Goal: Find specific page/section: Find specific page/section

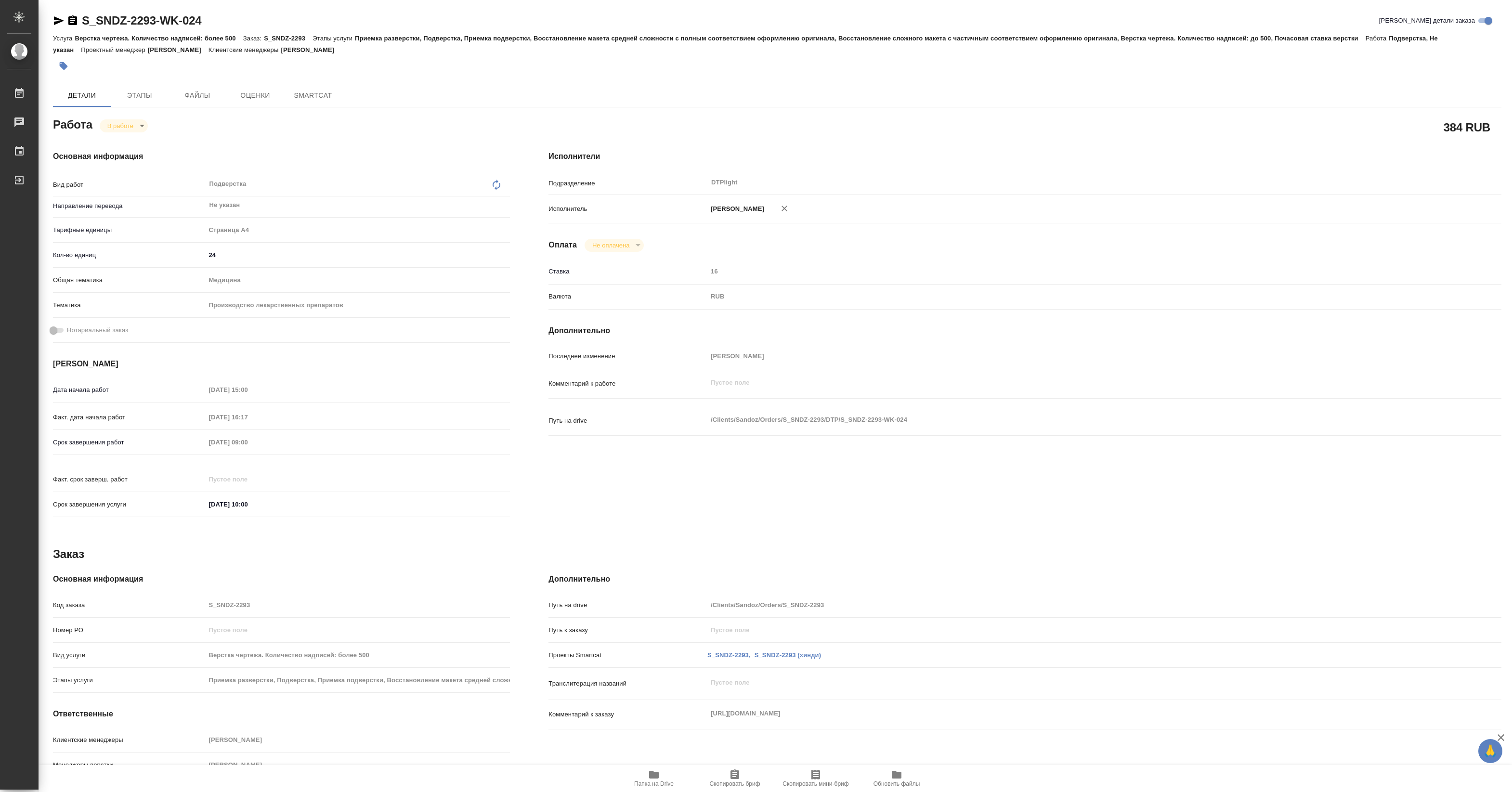
type textarea "x"
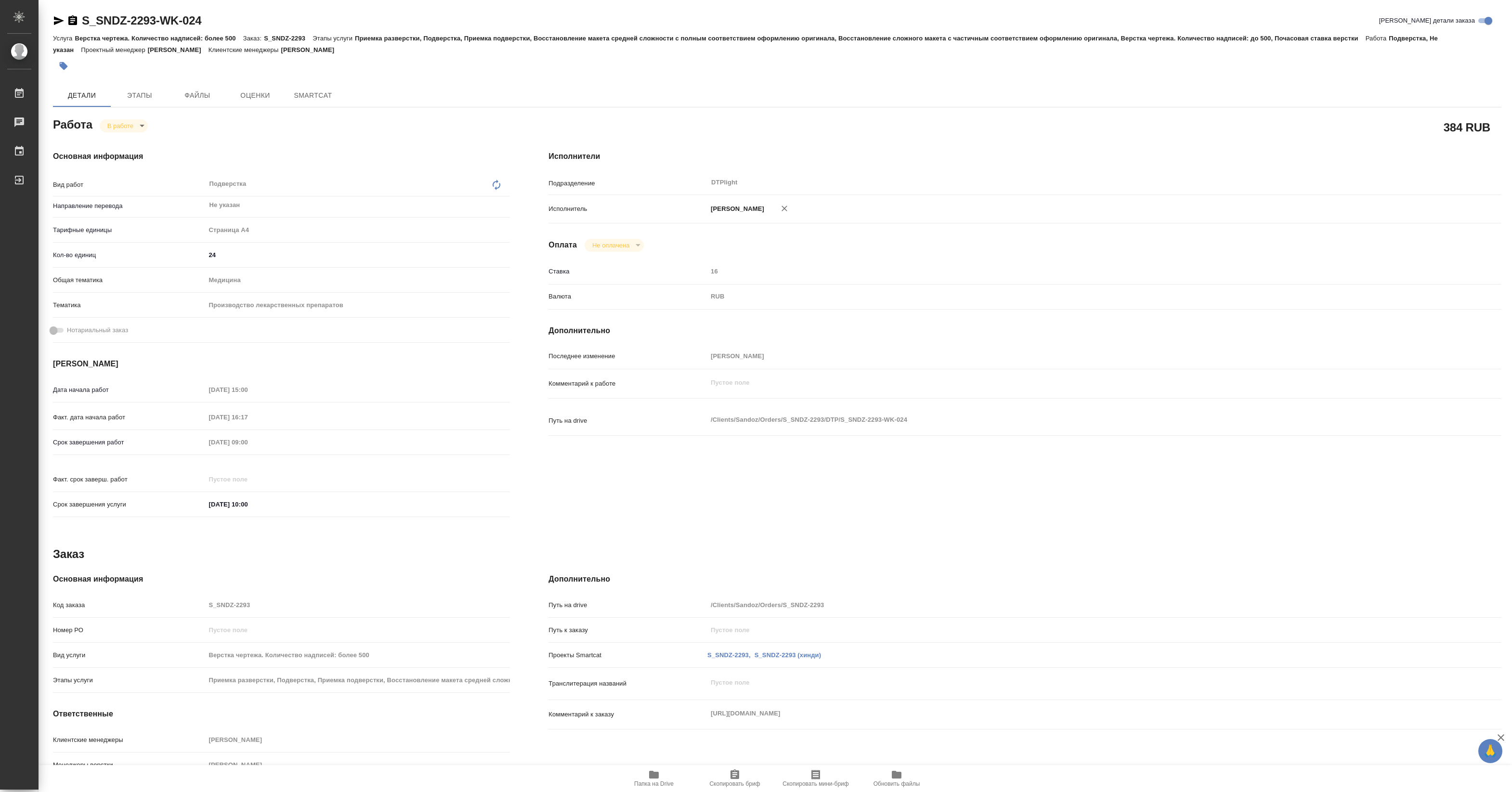
type textarea "x"
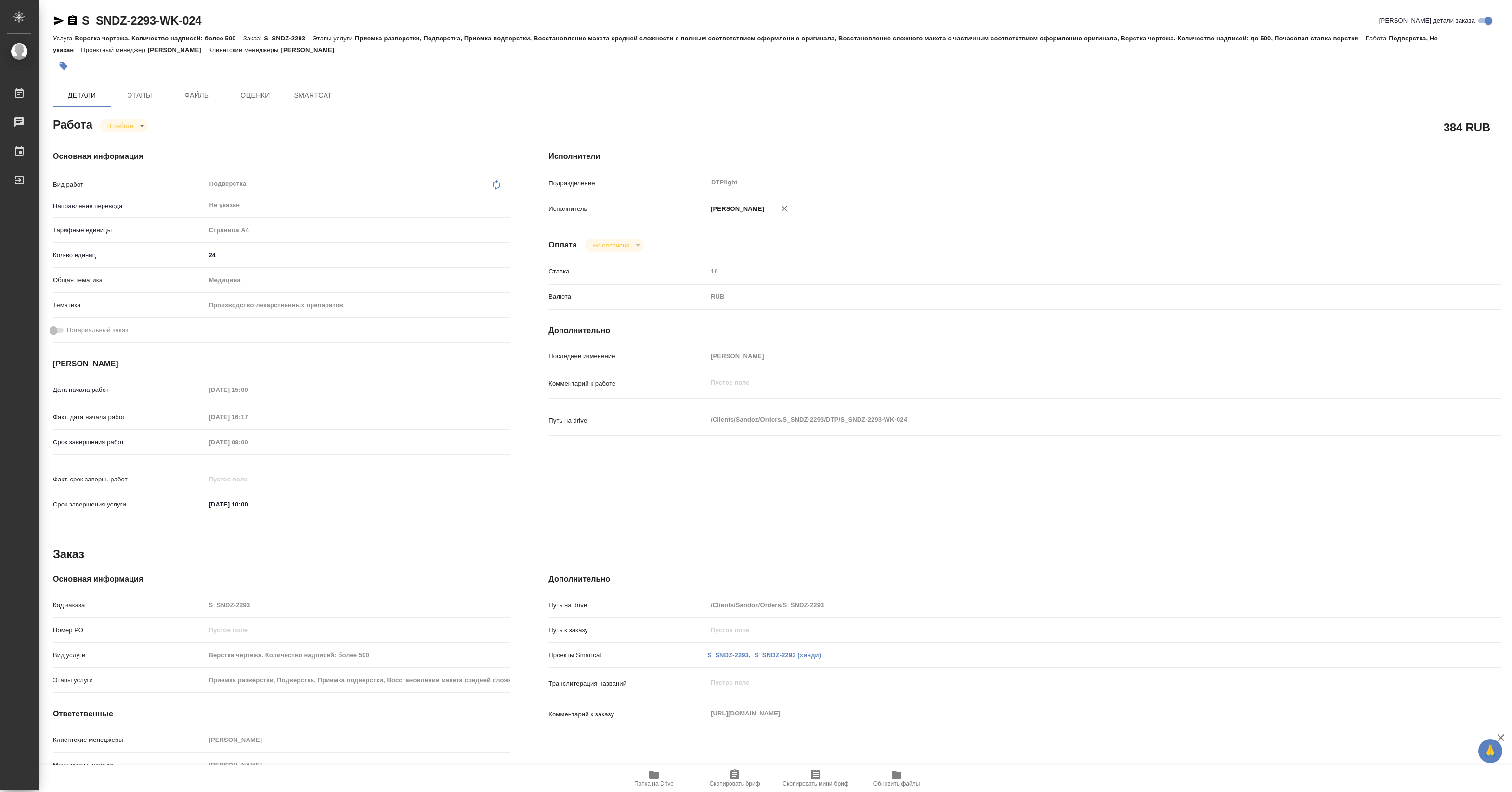
type textarea "x"
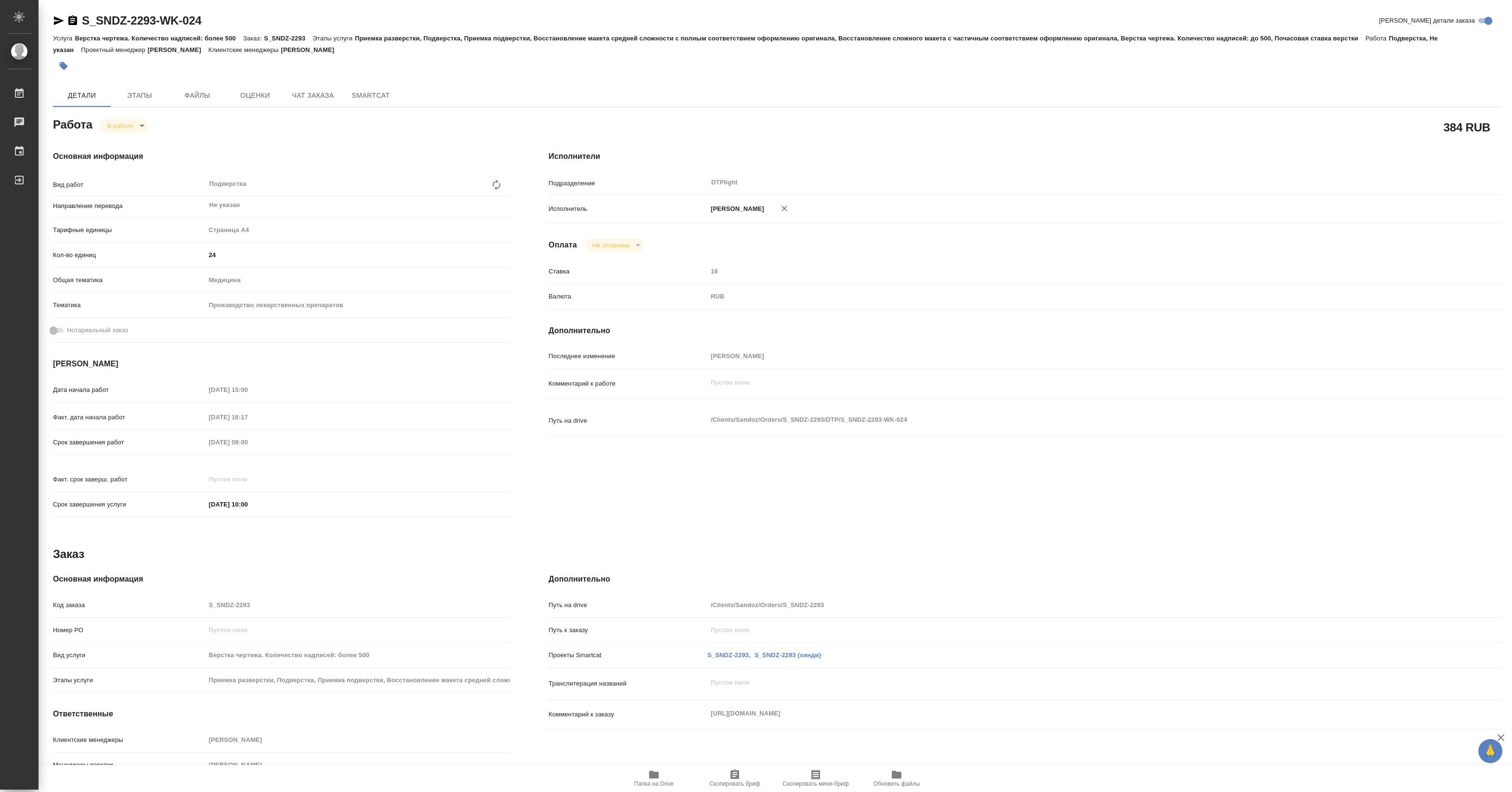
type textarea "x"
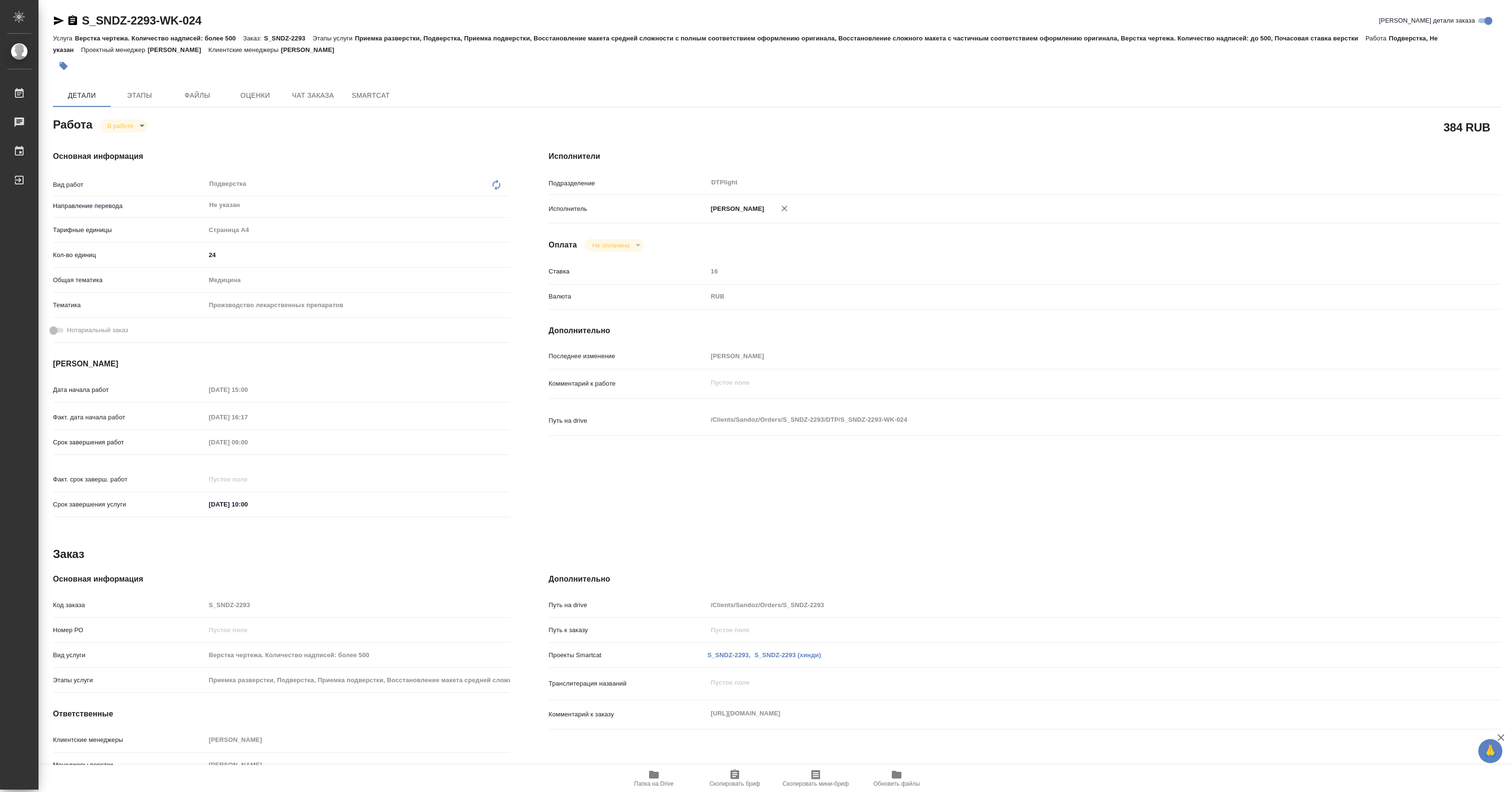
type textarea "x"
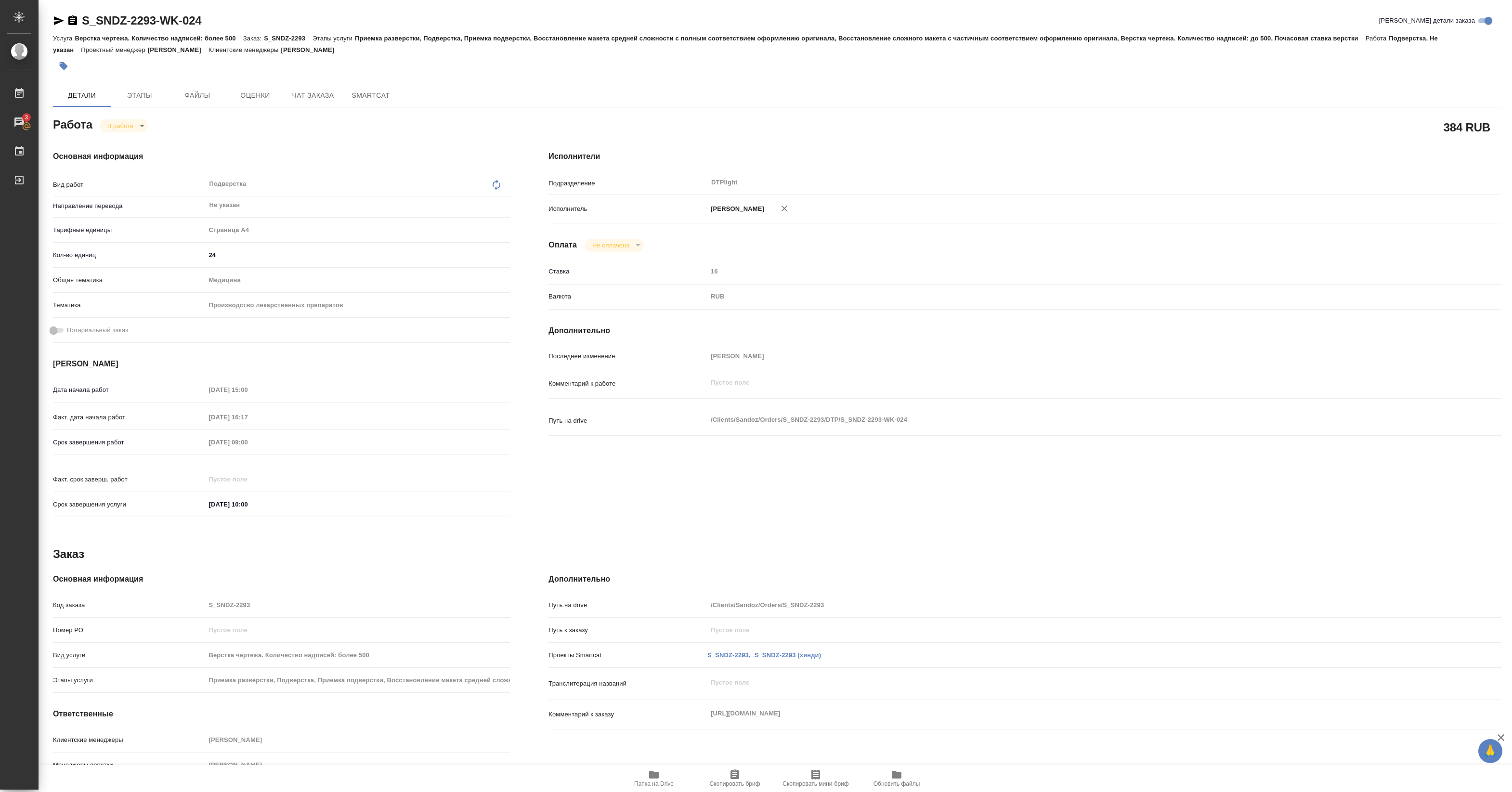
click at [654, 781] on span "Папка на Drive" at bounding box center [653, 783] width 39 height 6
